Goal: Transaction & Acquisition: Purchase product/service

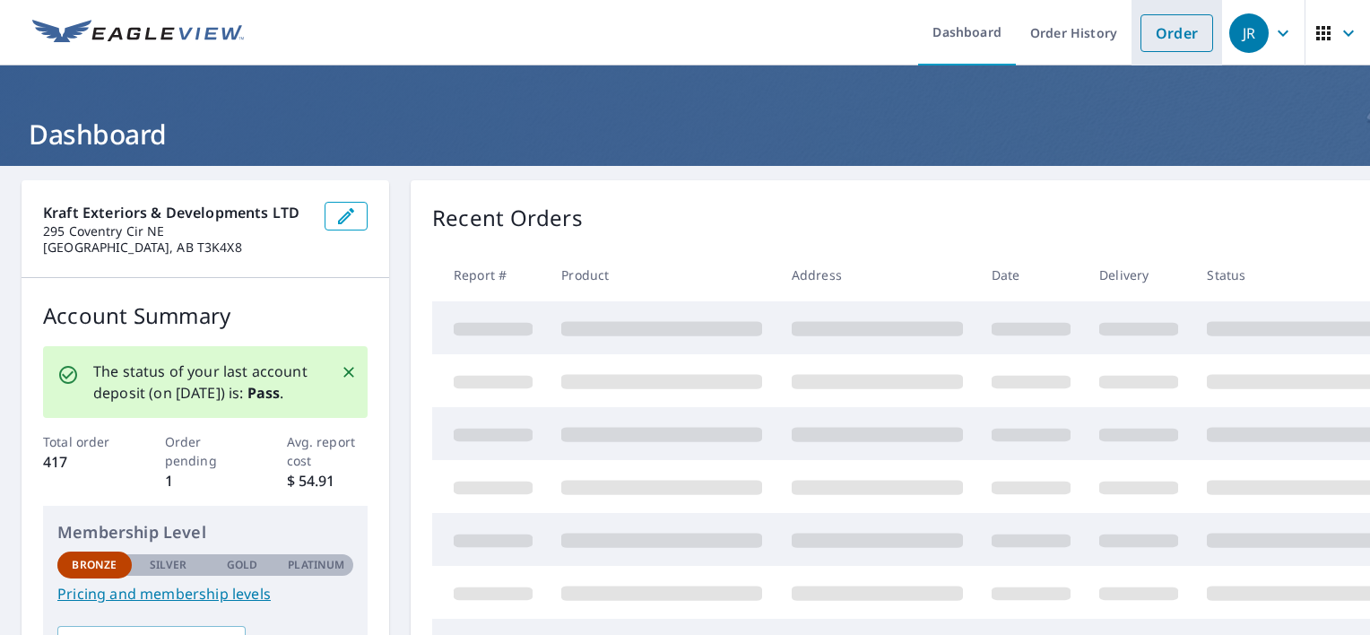
click at [1143, 32] on link "Order" at bounding box center [1177, 33] width 73 height 38
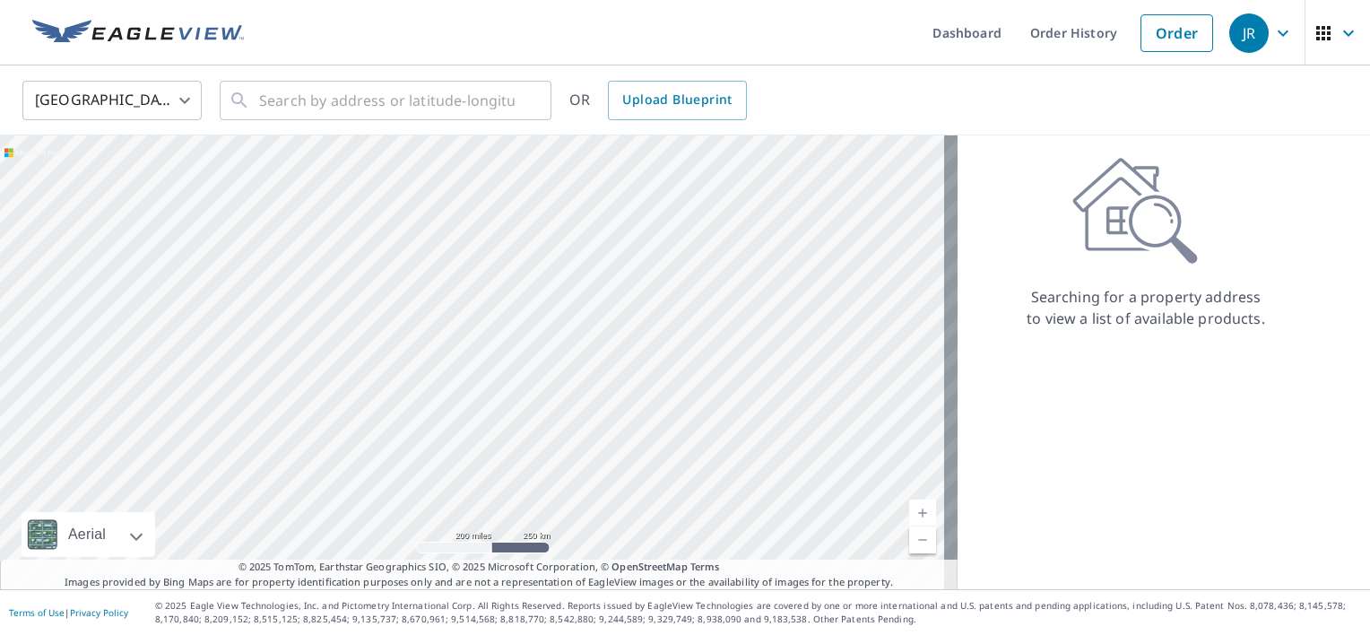
click at [183, 100] on body "[PERSON_NAME] Dashboard Order History Order JR United States US ​ ​ OR Upload B…" at bounding box center [685, 317] width 1370 height 635
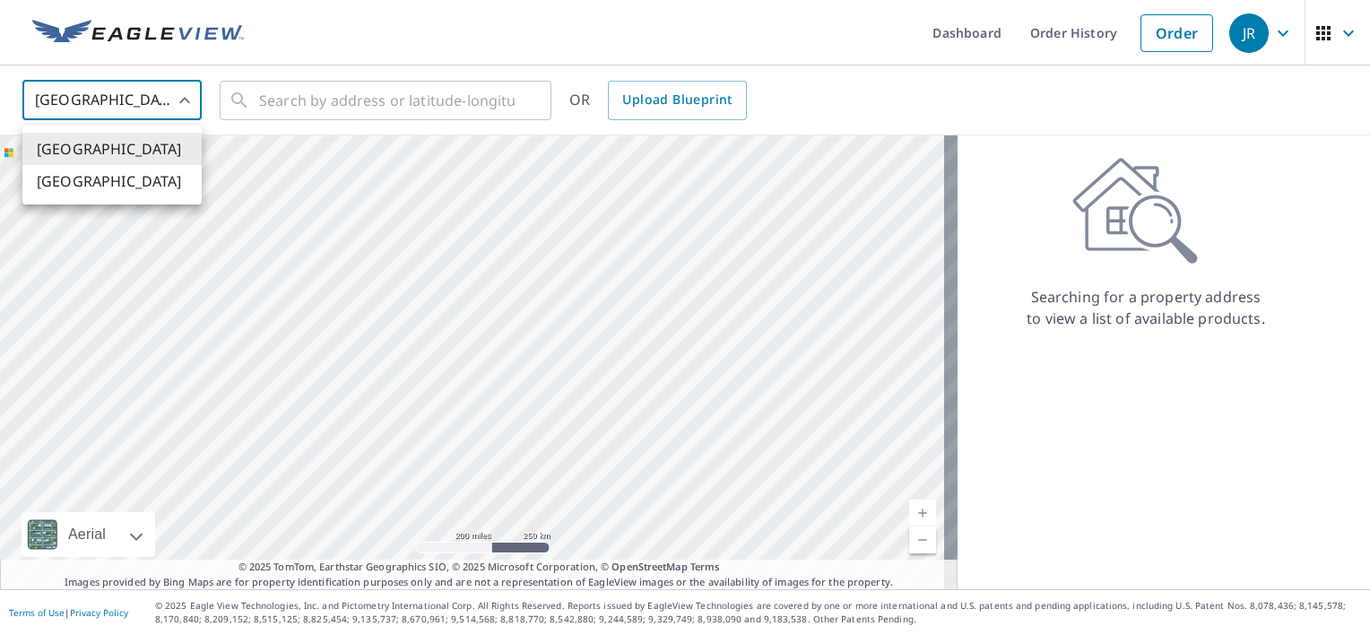
click at [168, 176] on li "[GEOGRAPHIC_DATA]" at bounding box center [111, 181] width 179 height 32
type input "CA"
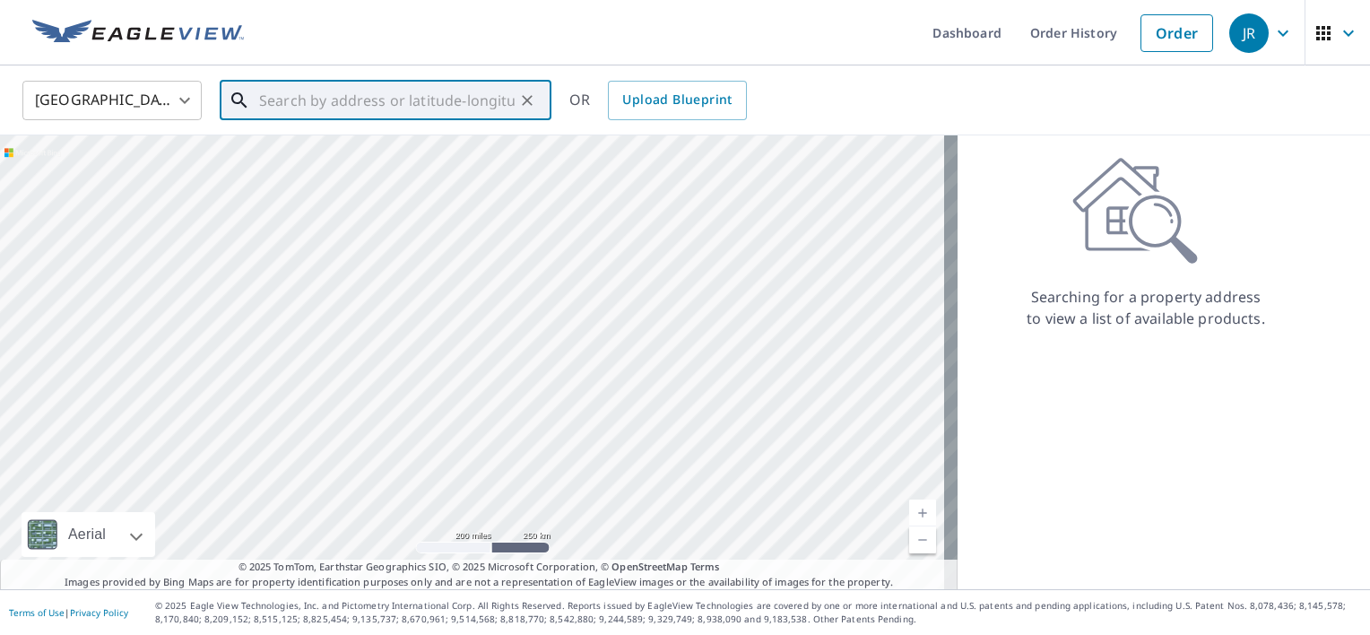
click at [297, 104] on input "text" at bounding box center [387, 100] width 256 height 50
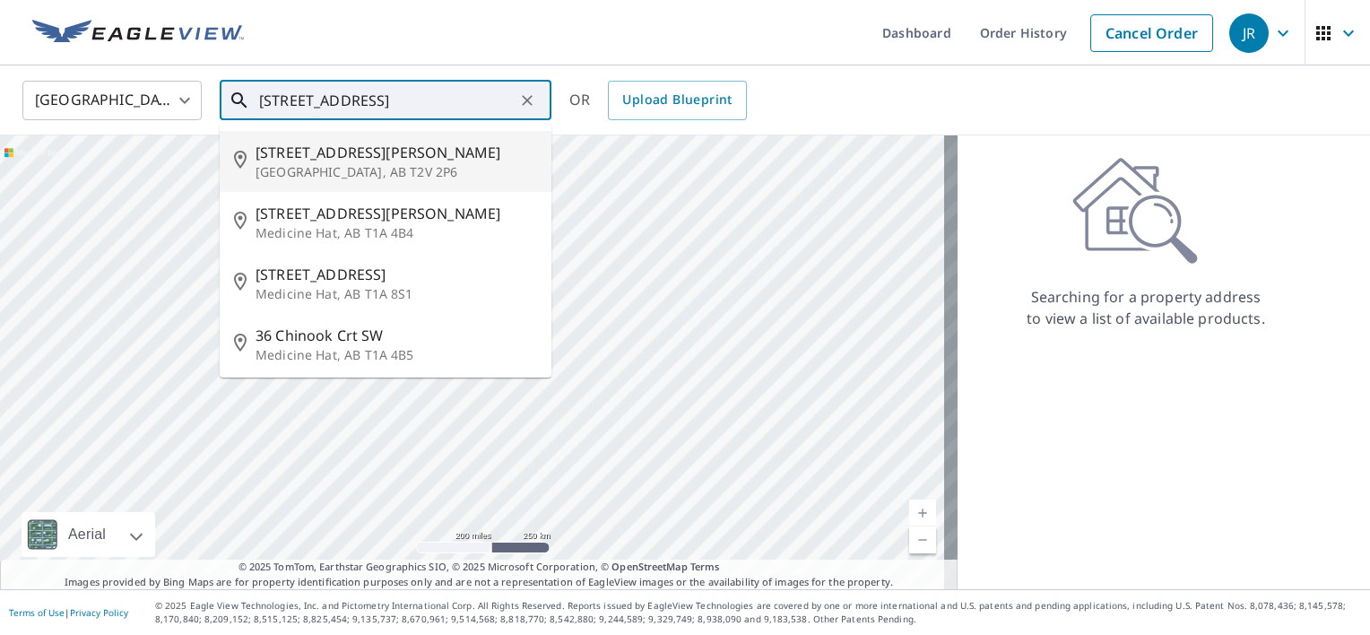
click at [348, 161] on span "[STREET_ADDRESS][PERSON_NAME]" at bounding box center [397, 153] width 282 height 22
type input "[STREET_ADDRESS]"
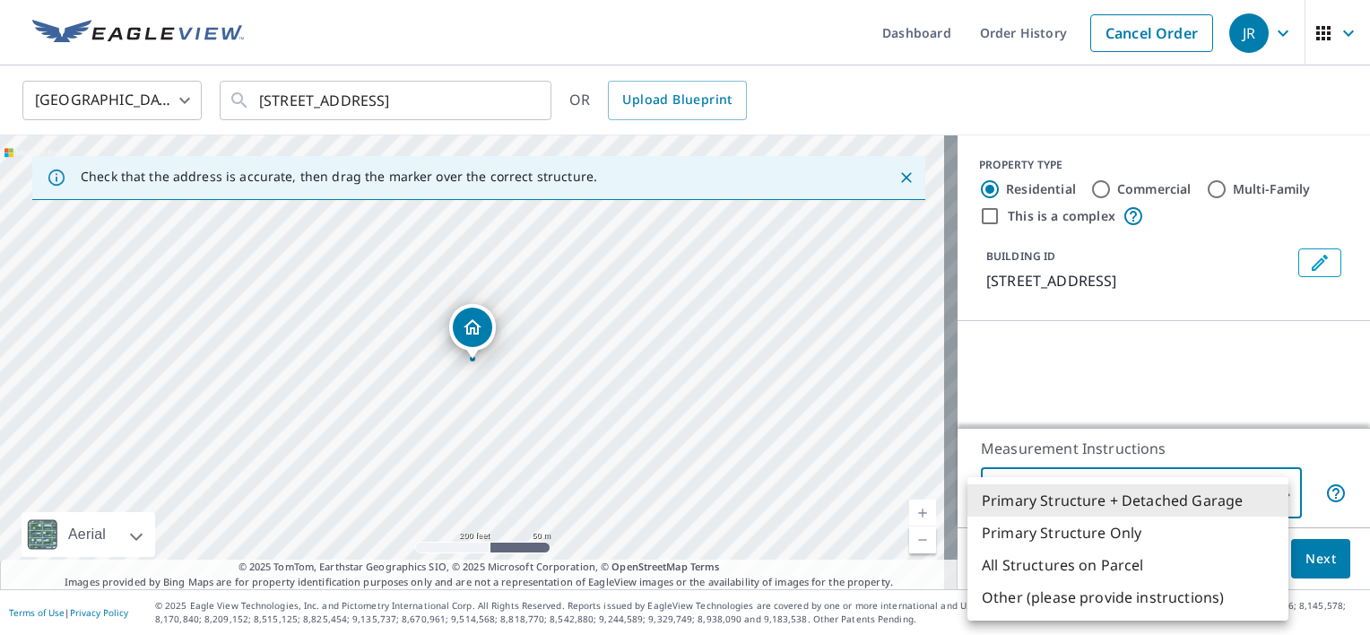
click at [1256, 483] on body "[PERSON_NAME] Dashboard Order History Cancel Order JR Canada CA ​ [STREET_ADDRE…" at bounding box center [685, 317] width 1370 height 635
click at [1252, 487] on li "Primary Structure + Detached Garage" at bounding box center [1128, 500] width 321 height 32
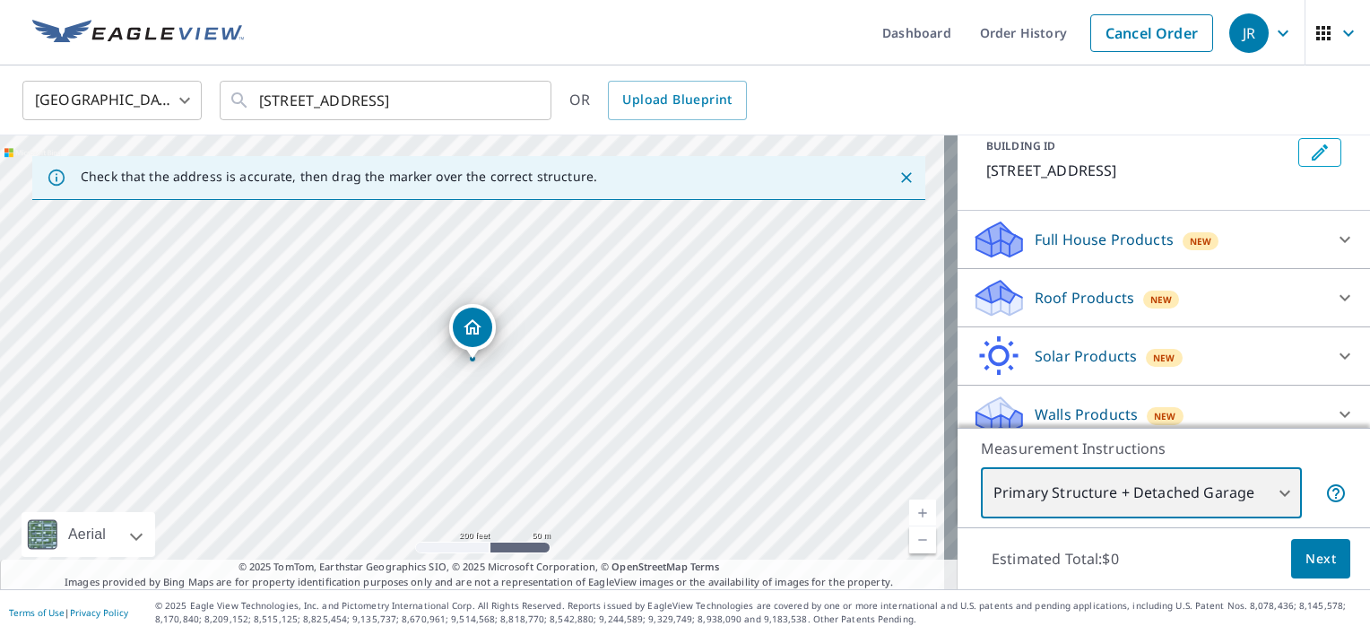
scroll to position [123, 0]
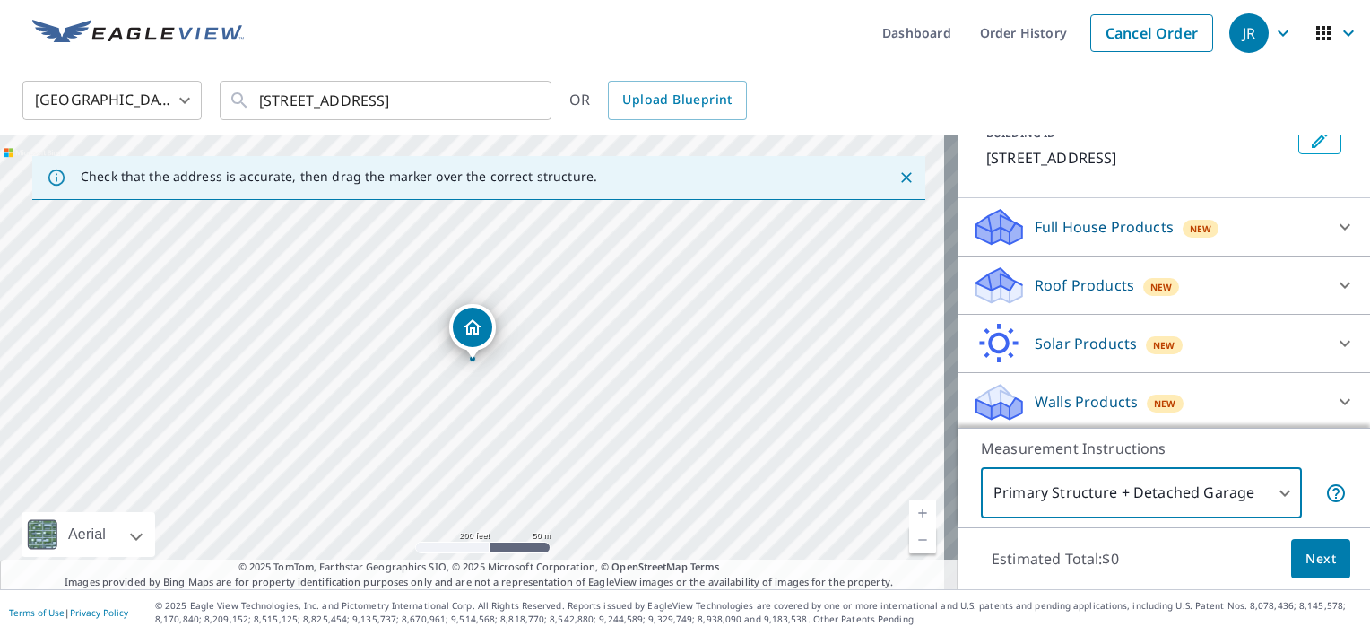
click at [1268, 300] on div "Roof Products New" at bounding box center [1148, 286] width 352 height 42
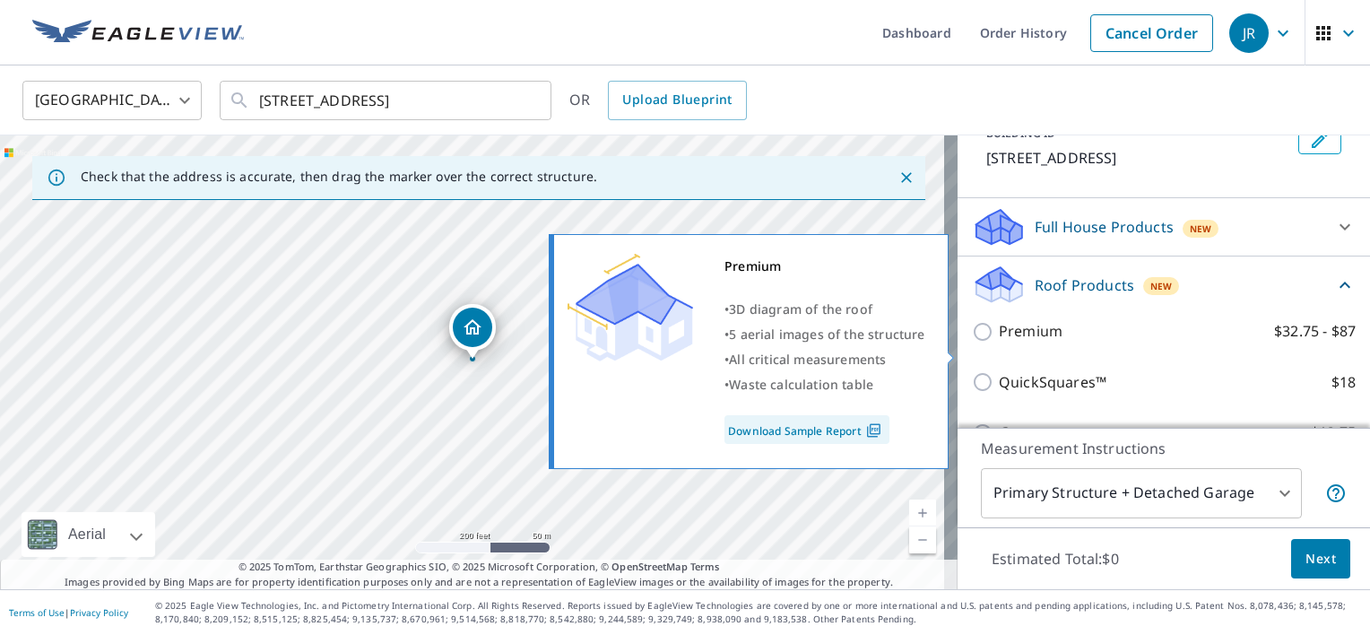
click at [1004, 343] on p "Premium" at bounding box center [1031, 331] width 64 height 22
click at [999, 343] on input "Premium $32.75 - $87" at bounding box center [985, 332] width 27 height 22
checkbox input "true"
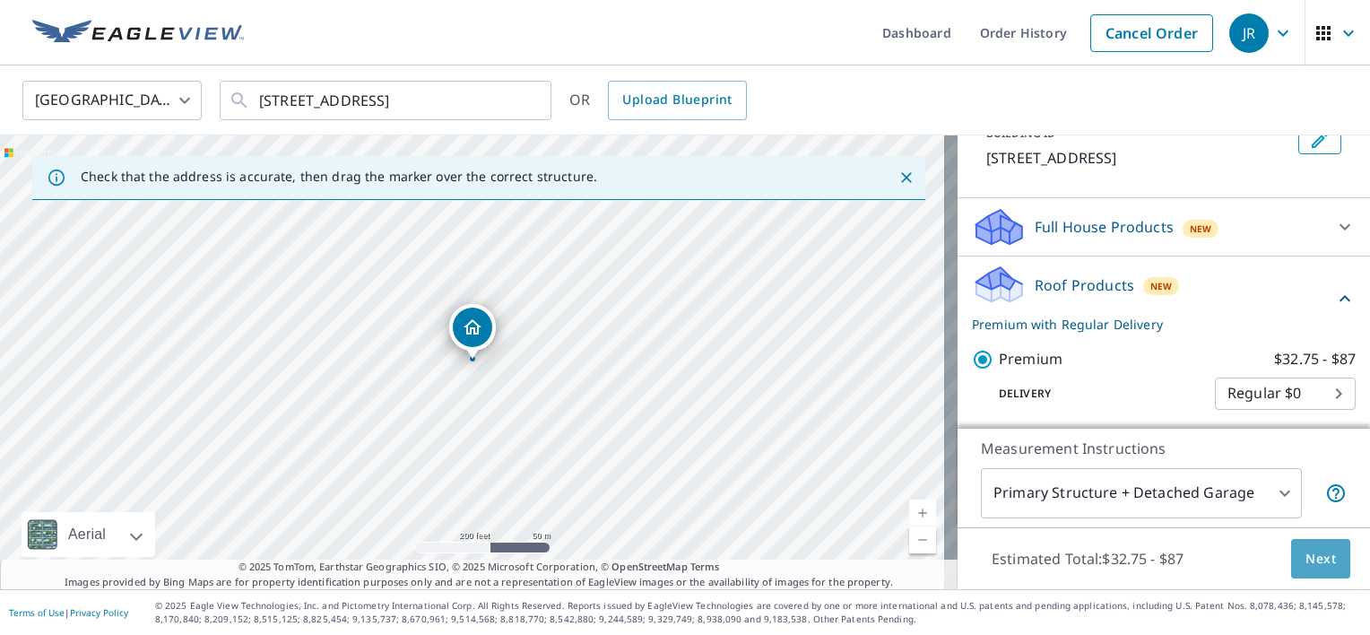
click at [1315, 563] on span "Next" at bounding box center [1321, 559] width 30 height 22
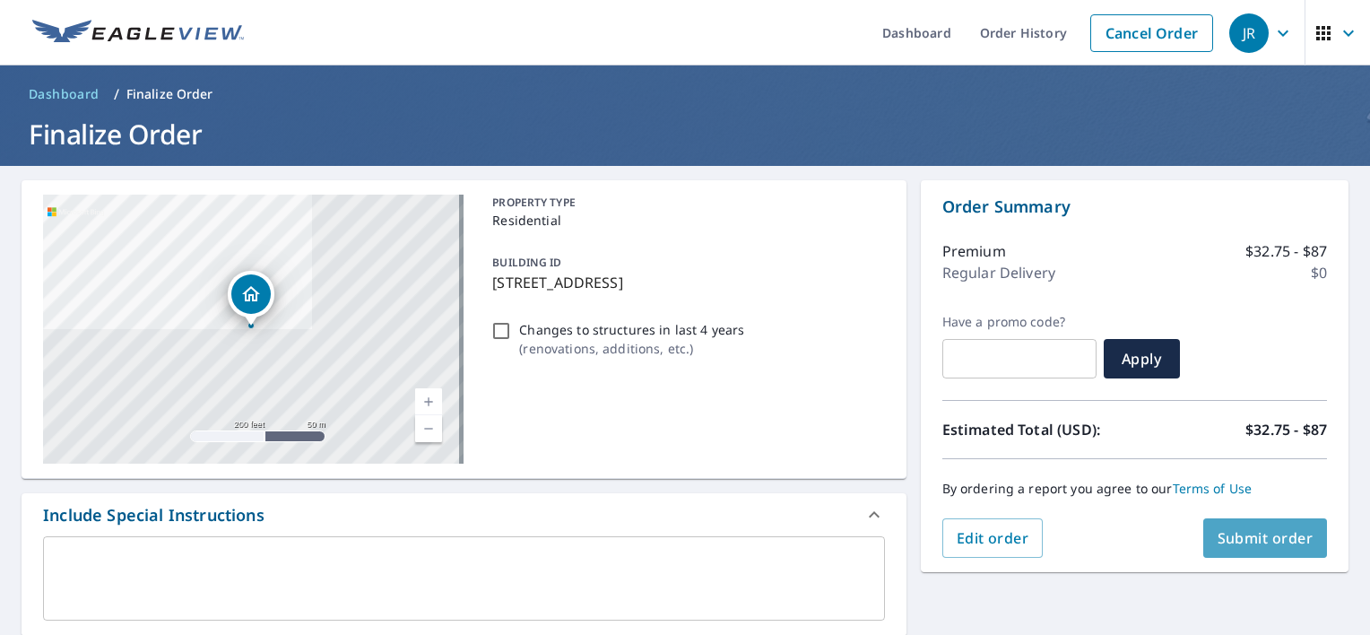
click at [1227, 540] on span "Submit order" at bounding box center [1266, 538] width 96 height 20
checkbox input "true"
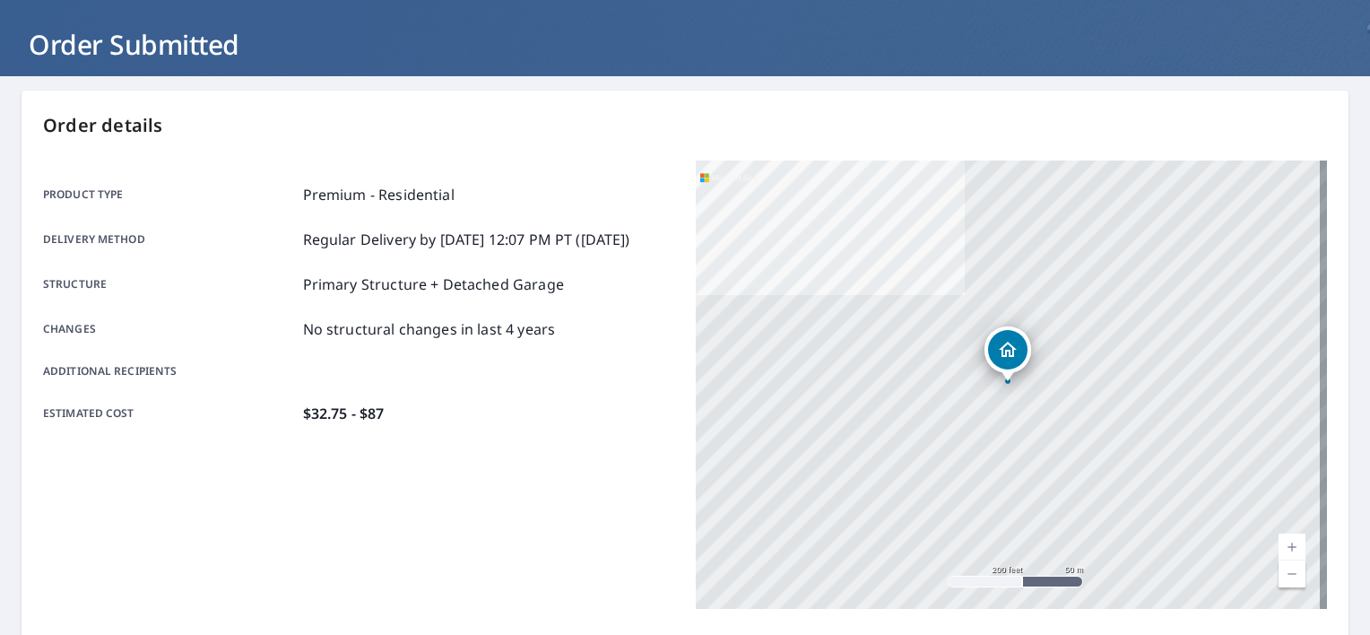
scroll to position [420, 0]
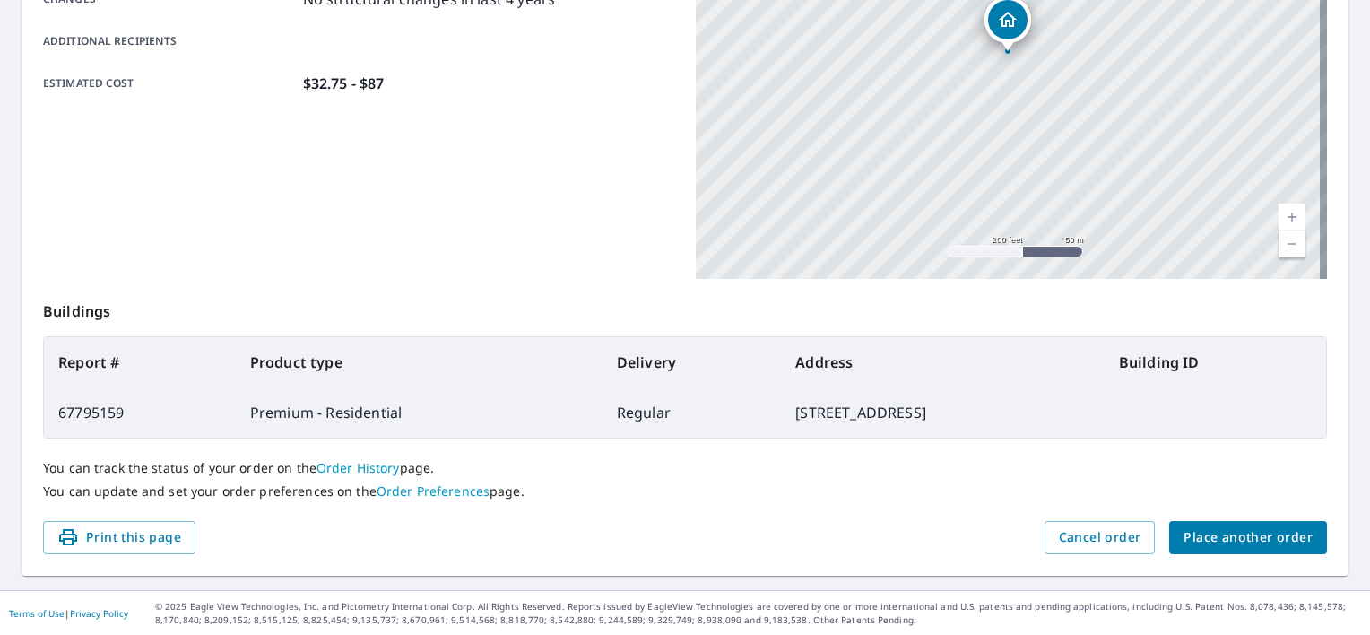
click at [1263, 534] on span "Place another order" at bounding box center [1248, 537] width 129 height 22
